Goal: Task Accomplishment & Management: Complete application form

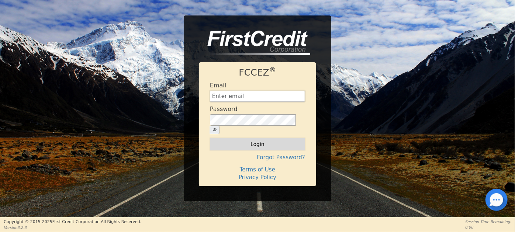
type input "[EMAIL_ADDRESS][DOMAIN_NAME]"
click at [251, 142] on button "Login" at bounding box center [257, 144] width 95 height 13
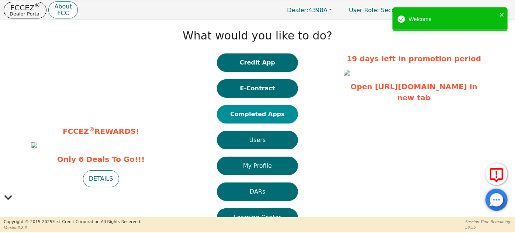
click at [253, 116] on button "Completed Apps" at bounding box center [257, 114] width 81 height 18
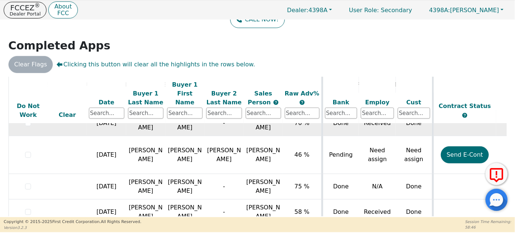
scroll to position [345, 0]
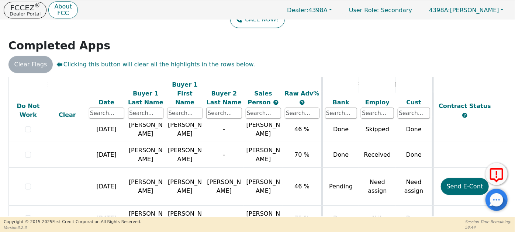
click at [183, 108] on input "text" at bounding box center [184, 113] width 35 height 11
type input "[PERSON_NAME]"
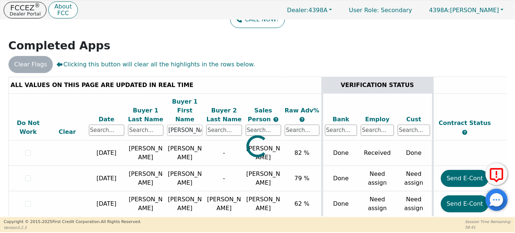
scroll to position [5, 0]
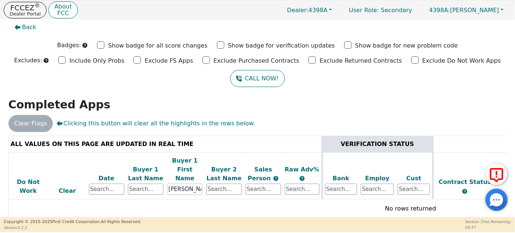
drag, startPoint x: 171, startPoint y: 179, endPoint x: 148, endPoint y: 180, distance: 23.2
click at [153, 180] on tr "Do Not Work Clear Date Buyer 1 Last Name Buyer 1 First Name [PERSON_NAME] 2 Las…" at bounding box center [409, 175] width 803 height 47
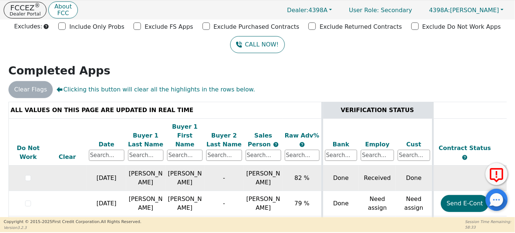
scroll to position [64, 0]
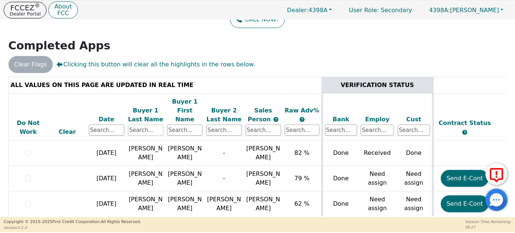
click at [143, 125] on input "text" at bounding box center [145, 130] width 35 height 11
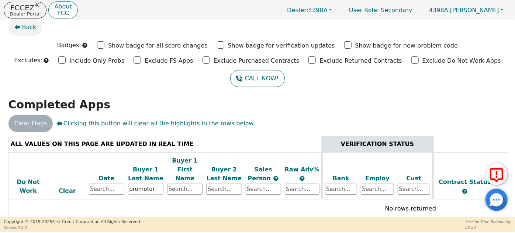
type input "promotor"
click at [26, 27] on span "Back" at bounding box center [29, 27] width 14 height 9
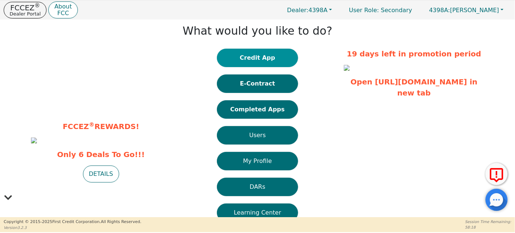
click at [254, 57] on button "Credit App" at bounding box center [257, 58] width 81 height 18
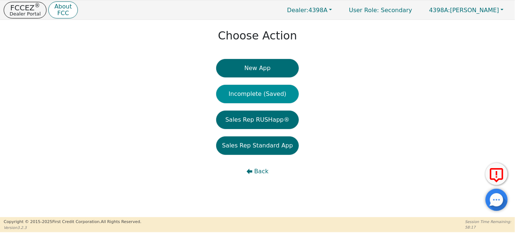
click at [260, 92] on button "Incomplete (Saved)" at bounding box center [257, 94] width 83 height 18
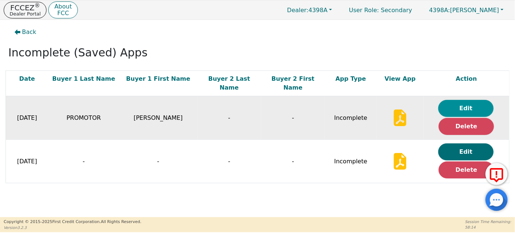
click at [466, 100] on button "Edit" at bounding box center [465, 108] width 55 height 17
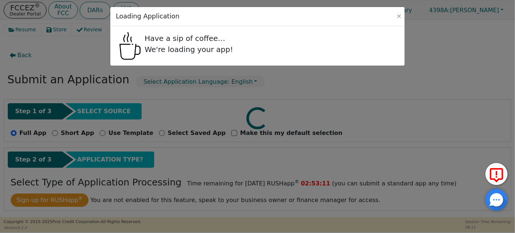
radio input "false"
radio input "true"
select select "WI"
select select "n"
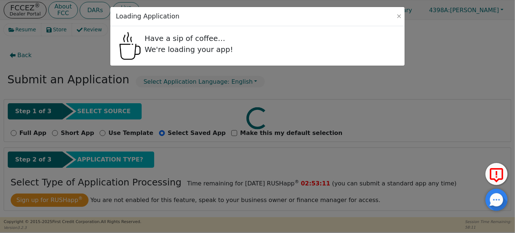
select select "WI"
select select "y"
select select "n"
select select "WI"
select select "Own"
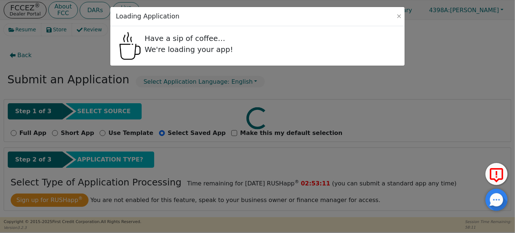
select select "WI"
select select "y"
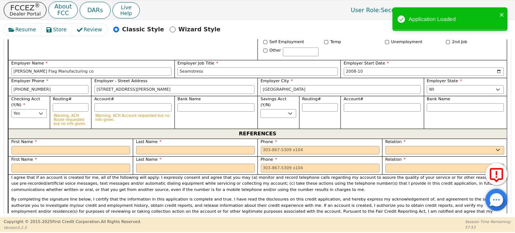
scroll to position [469, 0]
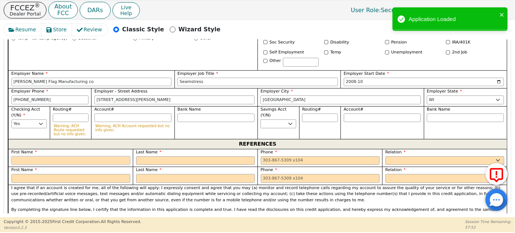
click at [42, 156] on input "text" at bounding box center [70, 160] width 119 height 9
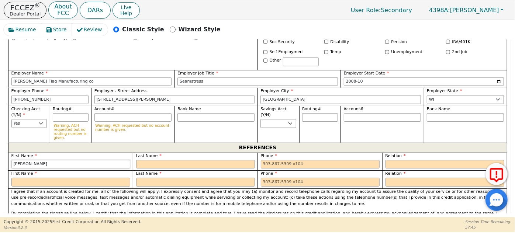
scroll to position [502, 0]
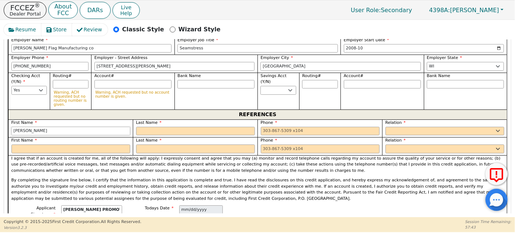
drag, startPoint x: 35, startPoint y: 123, endPoint x: 0, endPoint y: 124, distance: 35.0
click at [0, 123] on div "Resume Store Review Classic Style Wizard Style Back Submit an Application Selec…" at bounding box center [257, 118] width 515 height 197
type input "[PERSON_NAME]"
type input "PROMOTOR"
click at [275, 127] on input "tel" at bounding box center [320, 131] width 119 height 9
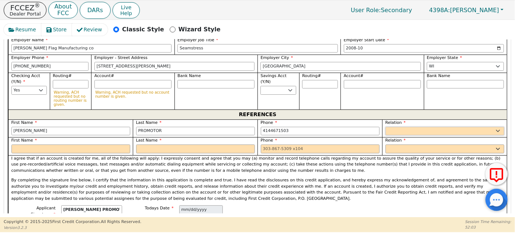
click at [399, 127] on select "FATHER MOTHER SISTER BROTHER DAUGHTER SON CO-WORKER NEIGHBOR FRIEND COUSIN G-MO…" at bounding box center [444, 131] width 119 height 9
type input "[PHONE_NUMBER]"
select select "SON"
click at [385, 127] on select "FATHER MOTHER SISTER BROTHER DAUGHTER SON CO-WORKER NEIGHBOR FRIEND COUSIN G-MO…" at bounding box center [444, 131] width 119 height 9
click at [55, 144] on input "text" at bounding box center [70, 148] width 119 height 9
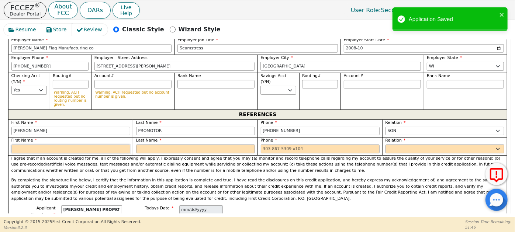
click at [27, 144] on input "text" at bounding box center [70, 148] width 119 height 9
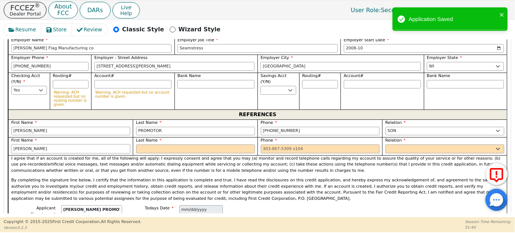
type input "[PERSON_NAME]"
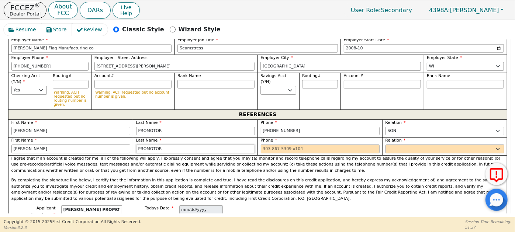
type input "PROMOTOR"
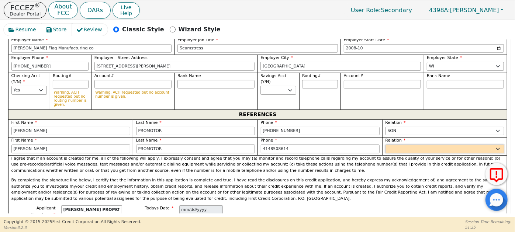
click at [401, 144] on select "FATHER MOTHER SISTER BROTHER DAUGHTER SON CO-WORKER NEIGHBOR FRIEND COUSIN G-MO…" at bounding box center [444, 148] width 119 height 9
type input "[PHONE_NUMBER]"
select select "SON"
click at [385, 144] on select "FATHER MOTHER SISTER BROTHER DAUGHTER SON CO-WORKER NEIGHBOR FRIEND COUSIN G-MO…" at bounding box center [444, 148] width 119 height 9
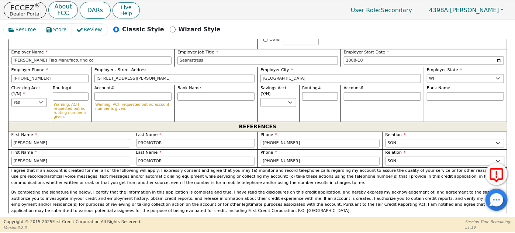
scroll to position [469, 0]
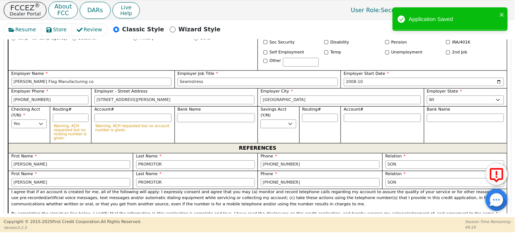
click at [188, 114] on input "Bank Name" at bounding box center [215, 118] width 77 height 9
type input "L"
type input "LEN"
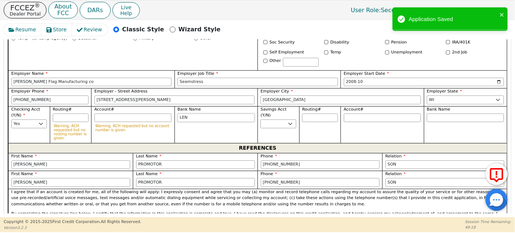
type input "LEND"
type input "LENDM"
type input "LENDMA"
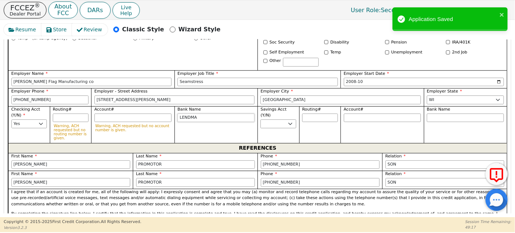
type input "LENDMA"
type input "LENDMAR"
type input "LENDMARK"
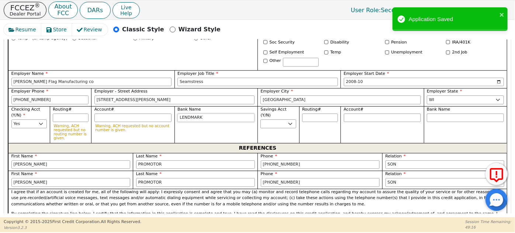
type input "LENDMARK"
type input "LENDMARK C"
type input "LENDMARK CR"
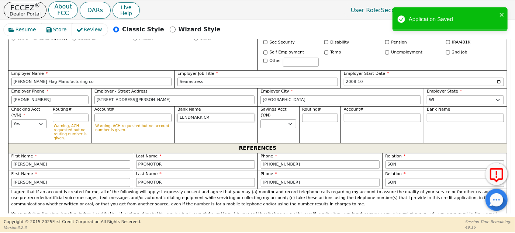
type input "LENDMARK CR"
type input "LENDMARK CRE"
type input "LENDMARK CRED"
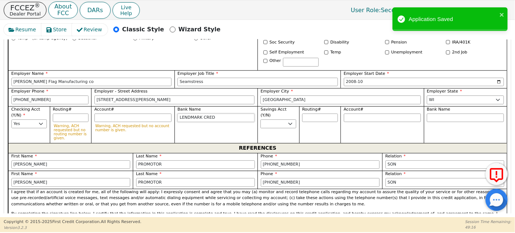
type input "LENDMARK CREDI"
type input "LENDMARK CREDIT"
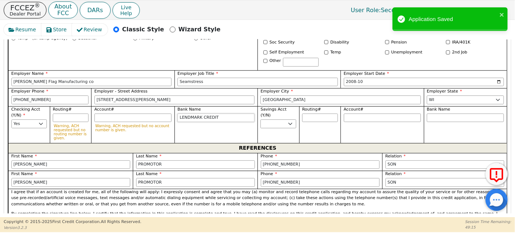
type input "LENDMARK CREDIT"
type input "LENDMARK CREDIT U"
type input "LENDMARK CREDIT UN"
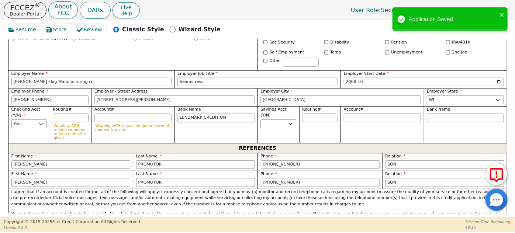
type input "LENDMARK CREDIT UNI"
type input "LENDMARK CREDIT UNIO"
type input "LENDMARK CREDIT UNION"
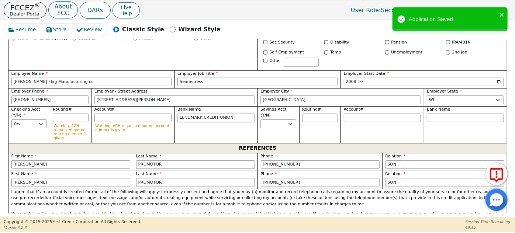
type input "LENDMARK CREDIT UNION"
click at [107, 114] on input "Account#" at bounding box center [132, 118] width 77 height 9
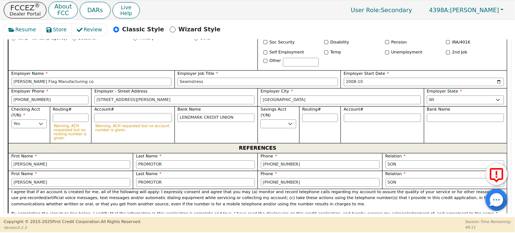
type input "6"
type input "*"
type input "61"
type input "**"
type input "613"
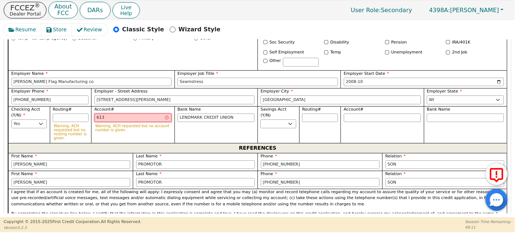
type input "***"
type input "6133"
type input "****"
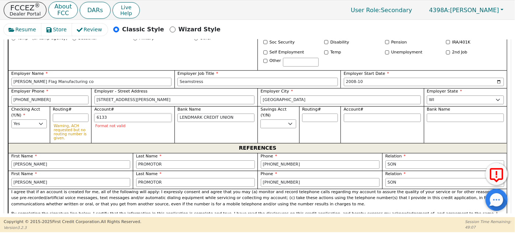
type input "61336"
type input "*****"
type input "613361"
type input "******"
type input "6133610"
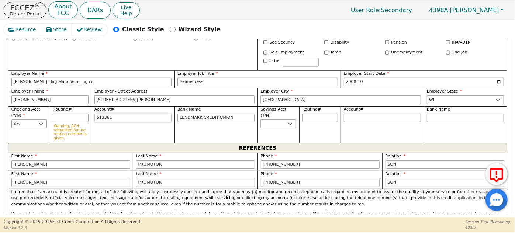
type input "*******"
type input "61336100"
type input "********"
type input "613361002"
type input "*********"
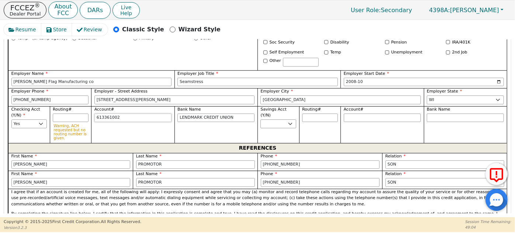
type input "6133610028"
type input "**********"
click at [193, 114] on input "LENDMARK CREDIT UNION" at bounding box center [215, 118] width 77 height 9
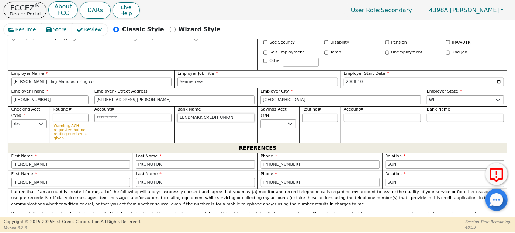
click at [193, 114] on input "LENDMARK CREDIT UNION" at bounding box center [215, 118] width 77 height 9
click at [185, 114] on input "LENDMARK CREDIT UNION" at bounding box center [215, 118] width 77 height 9
type input "LNDMARK CREDIT UNION"
type input "LANDMARK CREDIT UNION"
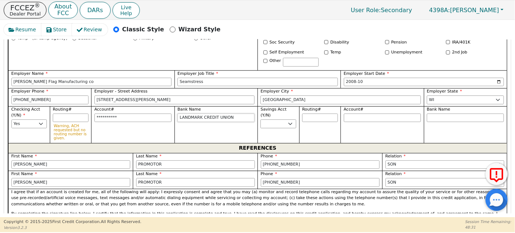
type input "LANDMARK CREDIT UNION"
click at [66, 114] on input "Routing#" at bounding box center [71, 118] width 36 height 9
paste input "275079714"
type input "275079714"
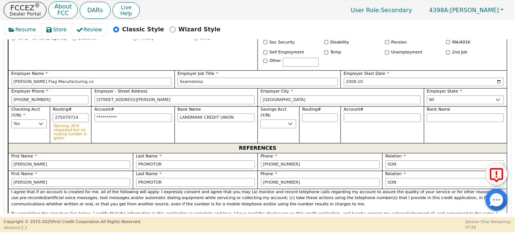
type input "*********"
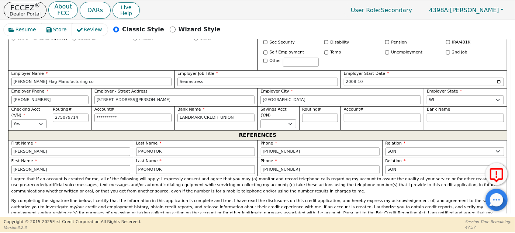
type input "*********"
click at [113, 130] on div "REFERENCES" at bounding box center [257, 135] width 498 height 10
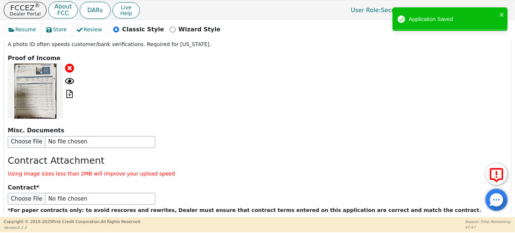
scroll to position [991, 0]
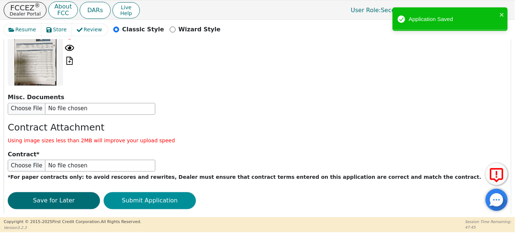
click at [168, 192] on button "Submit Application" at bounding box center [150, 200] width 92 height 17
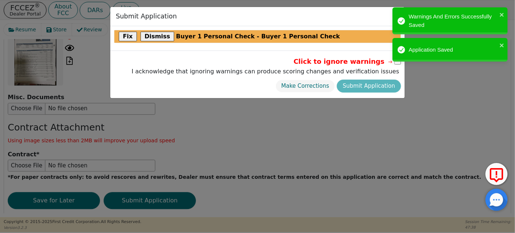
click at [398, 63] on div "Warnings And Errors Successfully Saved Application Saved" at bounding box center [450, 36] width 118 height 61
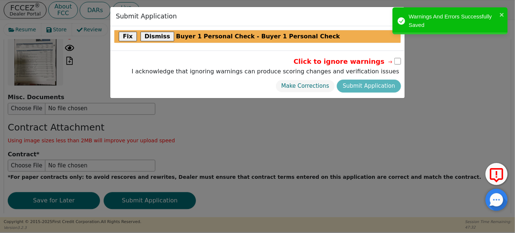
click at [397, 60] on input "checkbox" at bounding box center [397, 61] width 7 height 7
checkbox input "true"
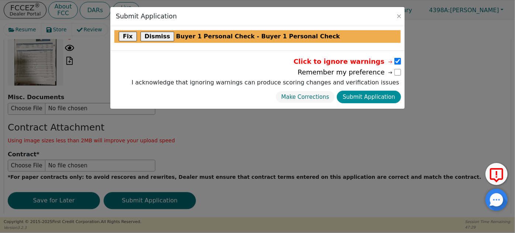
click at [378, 95] on button "Submit Application" at bounding box center [368, 97] width 64 height 13
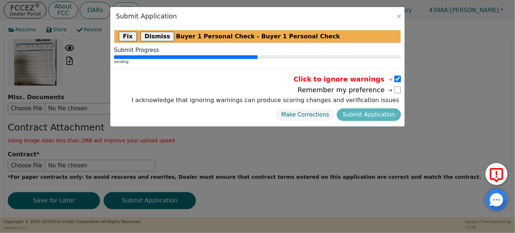
radio input "false"
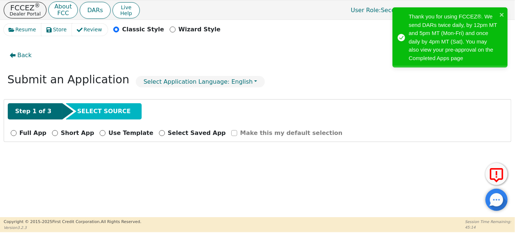
click at [446, 41] on div "Thank you for using FCCEZ®. We send DARs twice daily, by 12pm MT and 5pm MT (Mo…" at bounding box center [452, 38] width 88 height 50
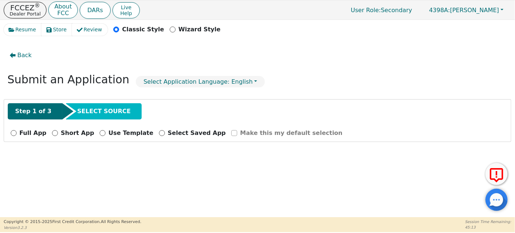
click at [293, 89] on div "Submit an Application Select Application Language: English" at bounding box center [257, 81] width 507 height 24
click at [303, 69] on div "Submit an Application Select Application Language: English" at bounding box center [257, 81] width 507 height 24
click at [21, 57] on span "Back" at bounding box center [24, 55] width 14 height 9
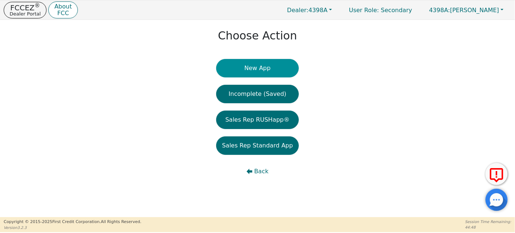
click at [261, 67] on button "New App" at bounding box center [257, 68] width 83 height 18
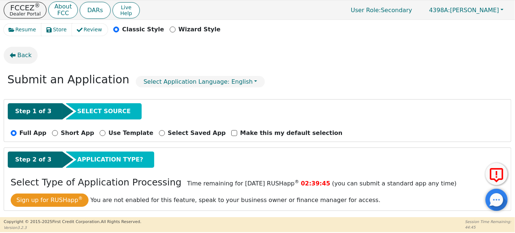
click at [22, 53] on span "Back" at bounding box center [24, 55] width 14 height 9
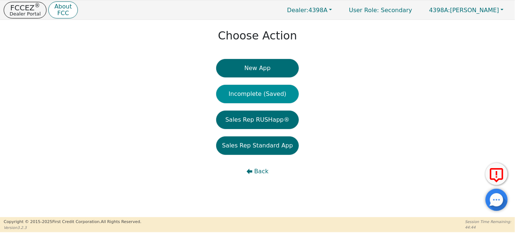
click at [249, 94] on button "Incomplete (Saved)" at bounding box center [257, 94] width 83 height 18
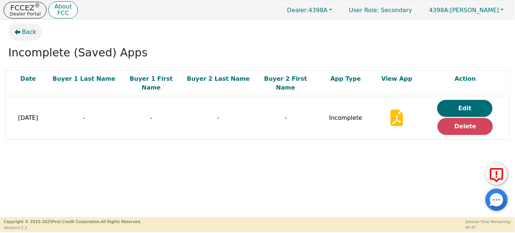
click at [27, 32] on span "Back" at bounding box center [29, 32] width 14 height 9
